Goal: Information Seeking & Learning: Learn about a topic

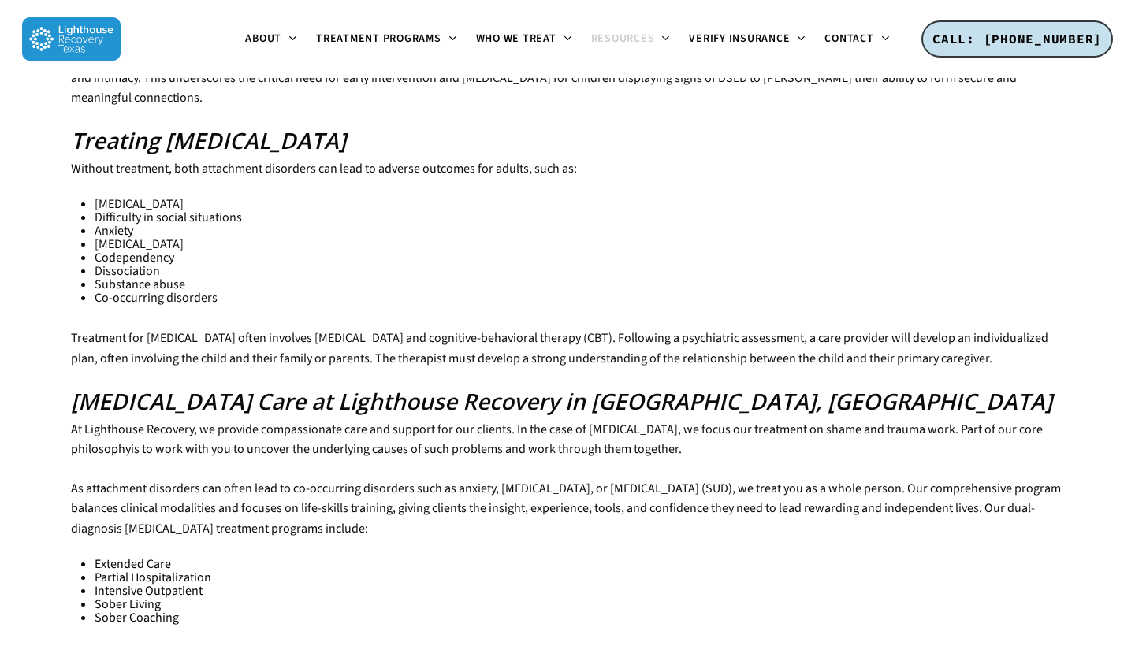
scroll to position [2941, 0]
click at [95, 420] on span "At Lighthouse Recovery, we provide compassionate care and support for our clien…" at bounding box center [557, 428] width 972 height 17
drag, startPoint x: 95, startPoint y: 312, endPoint x: 145, endPoint y: 312, distance: 49.6
click at [145, 420] on span "At Lighthouse Recovery, we provide compassionate care and support for our clien…" at bounding box center [557, 428] width 972 height 17
click at [117, 385] on b "[MEDICAL_DATA] Care at Lighthouse Recovery in [GEOGRAPHIC_DATA], [GEOGRAPHIC_DA…" at bounding box center [561, 400] width 981 height 30
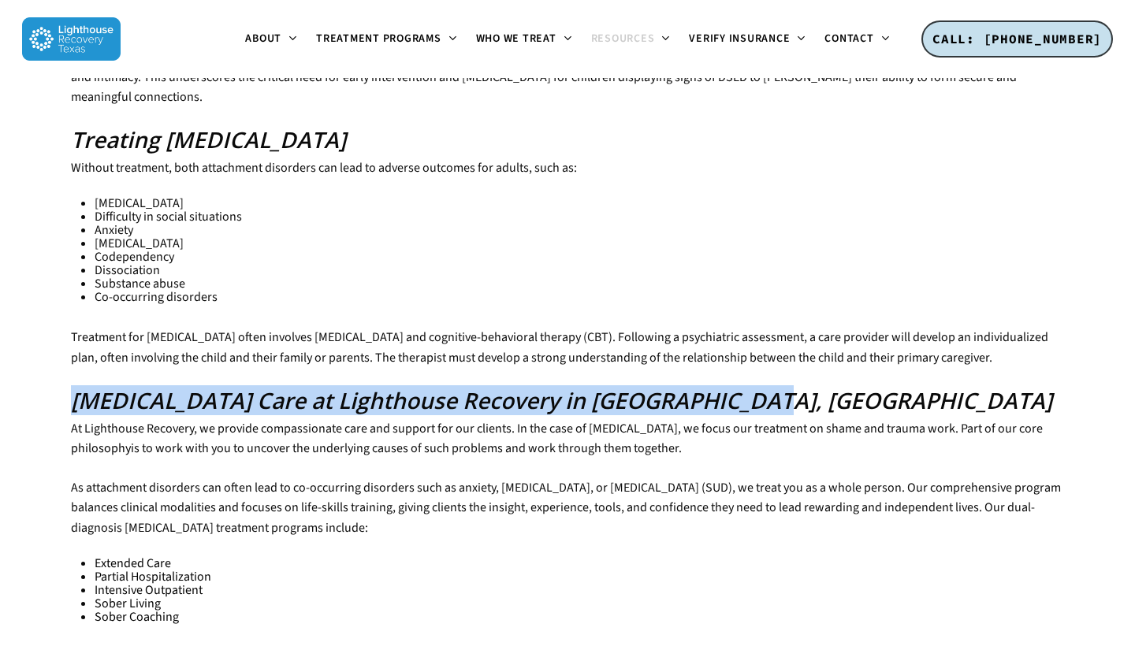
drag, startPoint x: 117, startPoint y: 279, endPoint x: 715, endPoint y: 286, distance: 598.1
click at [715, 385] on b "[MEDICAL_DATA] Care at Lighthouse Recovery in [GEOGRAPHIC_DATA], [GEOGRAPHIC_DA…" at bounding box center [561, 400] width 981 height 30
copy b "[MEDICAL_DATA] Care at Lighthouse Recovery in [GEOGRAPHIC_DATA], [GEOGRAPHIC_DA…"
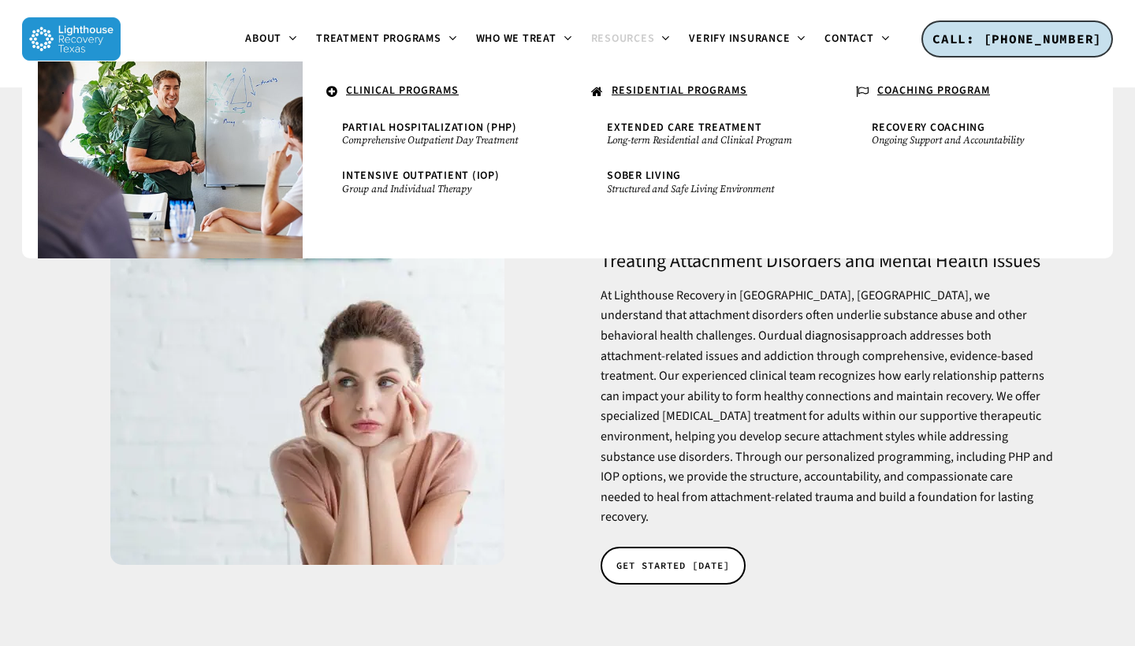
scroll to position [0, 0]
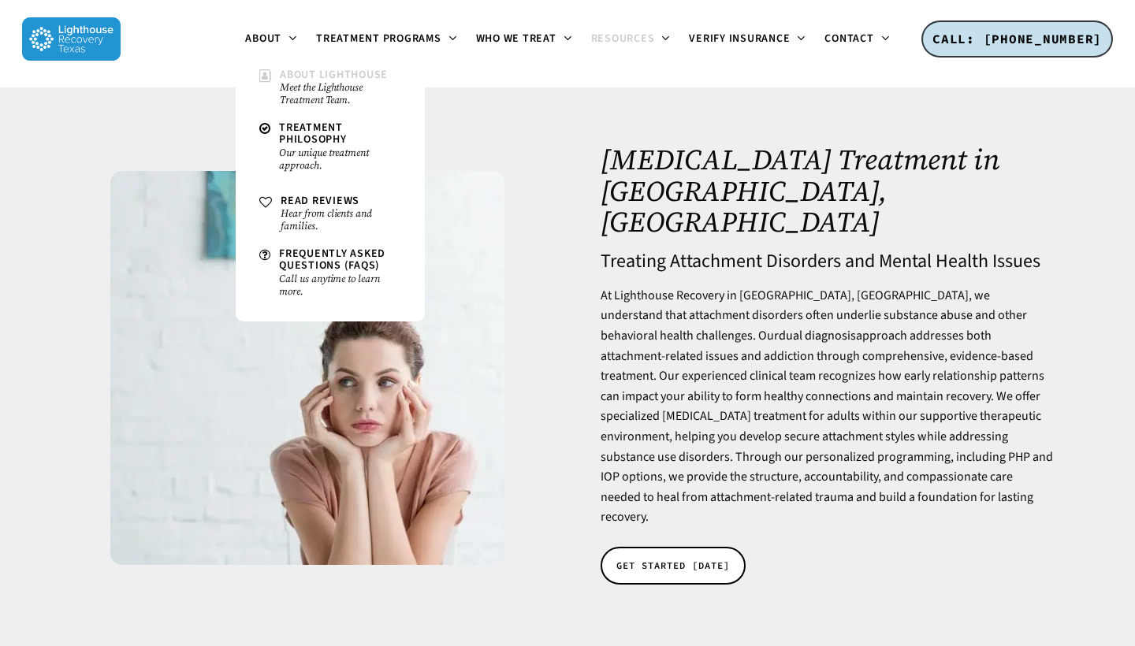
click at [307, 69] on span "About Lighthouse" at bounding box center [334, 75] width 108 height 16
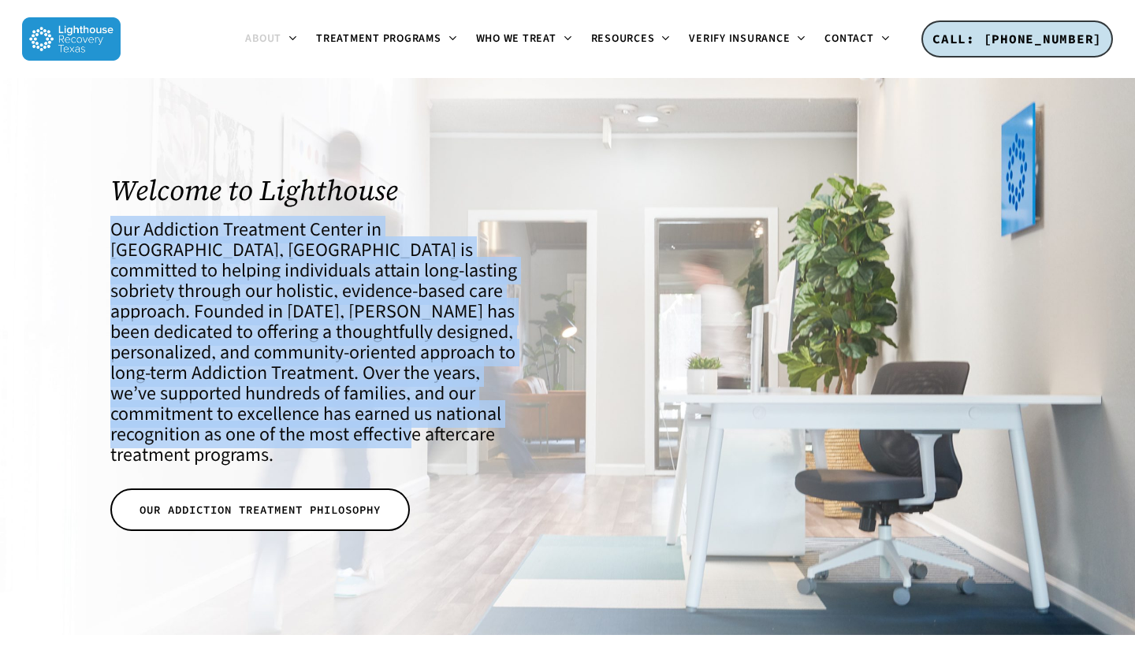
drag, startPoint x: 112, startPoint y: 234, endPoint x: 300, endPoint y: 435, distance: 275.4
click at [300, 435] on h4 "Our Addiction Treatment Center in Dallas, TX is committed to helping individual…" at bounding box center [313, 343] width 407 height 246
copy h4 "Our Addiction Treatment Center in Dallas, TX is committed to helping individual…"
